Goal: Navigation & Orientation: Find specific page/section

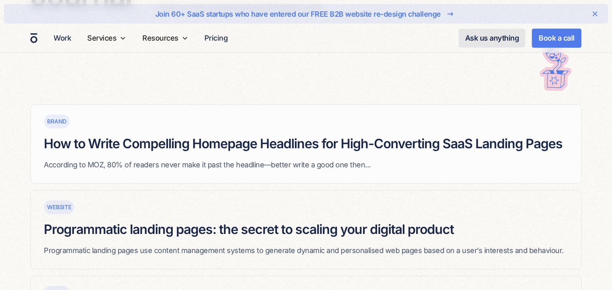
scroll to position [126, 0]
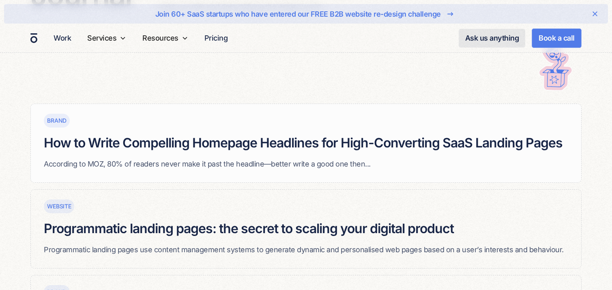
click at [402, 141] on h5 "How to Write Compelling Homepage Headlines for High-Converting SaaS Landing Pag…" at bounding box center [303, 143] width 519 height 18
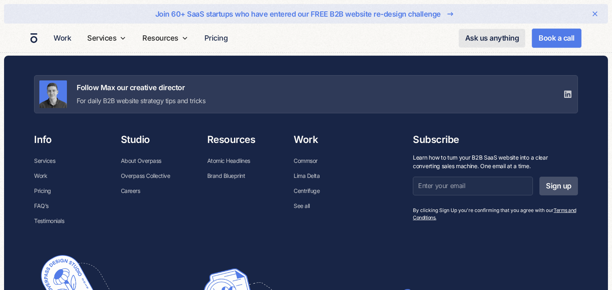
scroll to position [1403, 0]
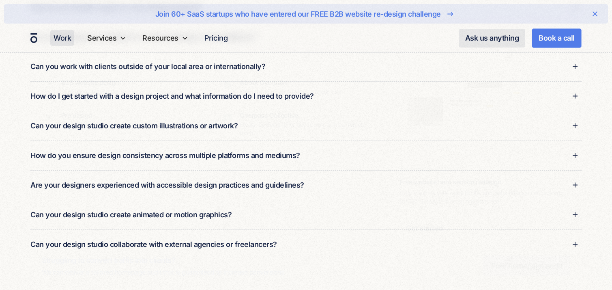
click at [63, 39] on link "Work" at bounding box center [62, 38] width 24 height 16
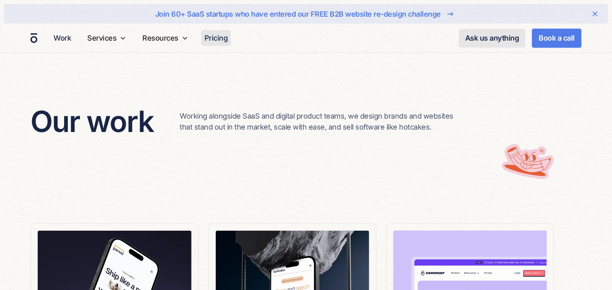
click at [211, 36] on link "Pricing" at bounding box center [216, 38] width 30 height 16
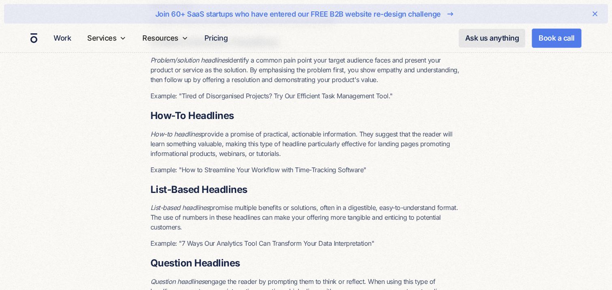
scroll to position [2088, 0]
